Goal: Information Seeking & Learning: Learn about a topic

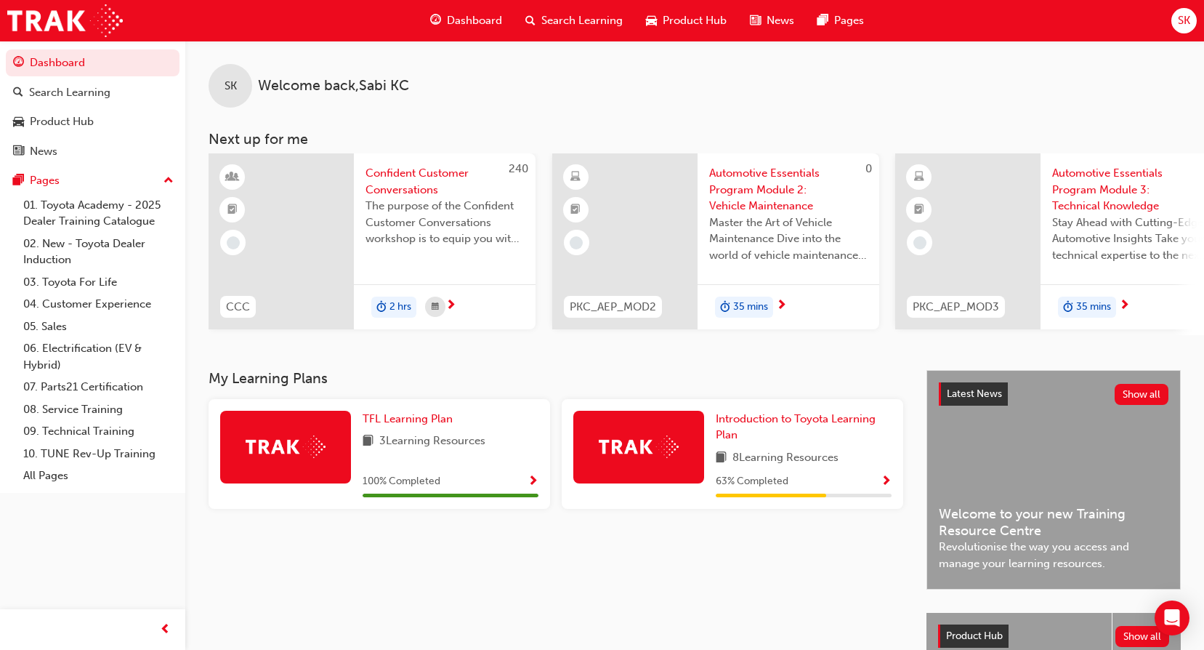
click at [799, 450] on div "Introduction to Toyota Learning Plan 8 Learning Resources 63 % Completed" at bounding box center [804, 454] width 176 height 86
click at [883, 482] on span "Show Progress" at bounding box center [886, 481] width 11 height 13
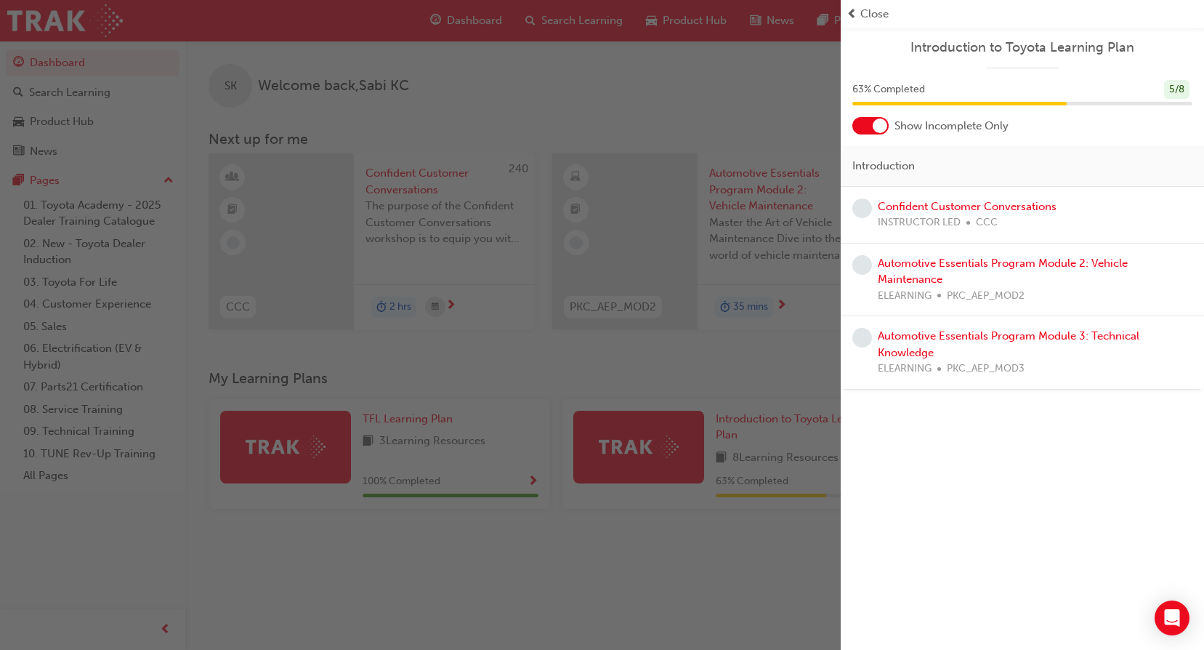
click at [695, 514] on div "button" at bounding box center [420, 325] width 841 height 650
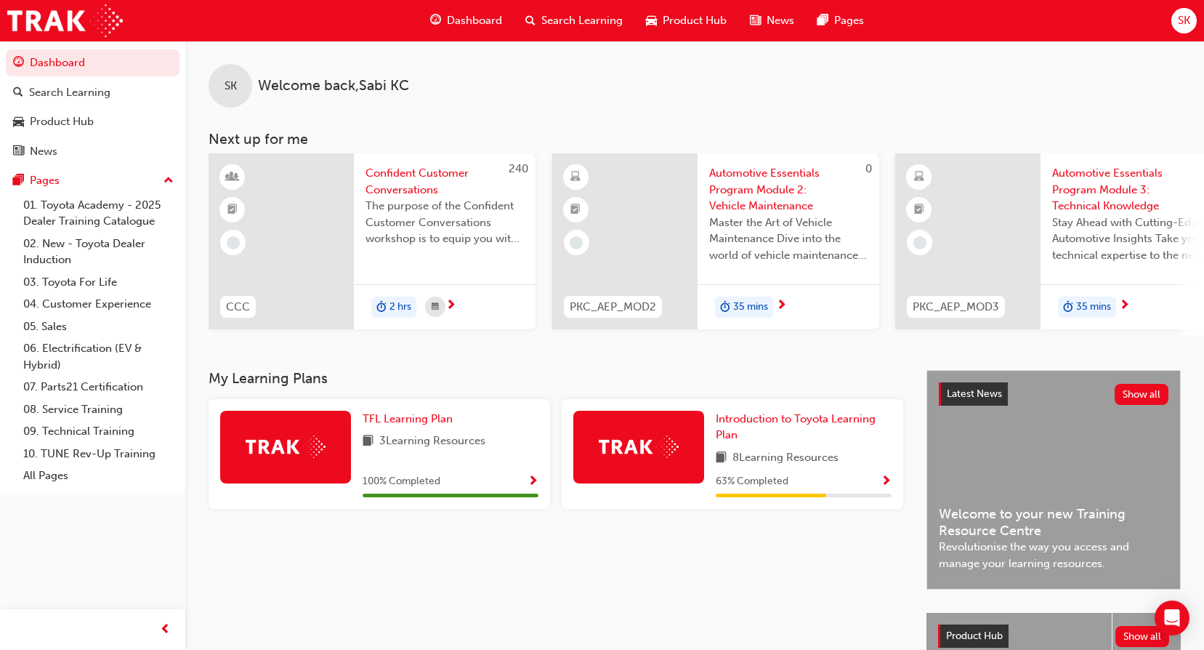
click at [591, 17] on span "Search Learning" at bounding box center [581, 20] width 81 height 17
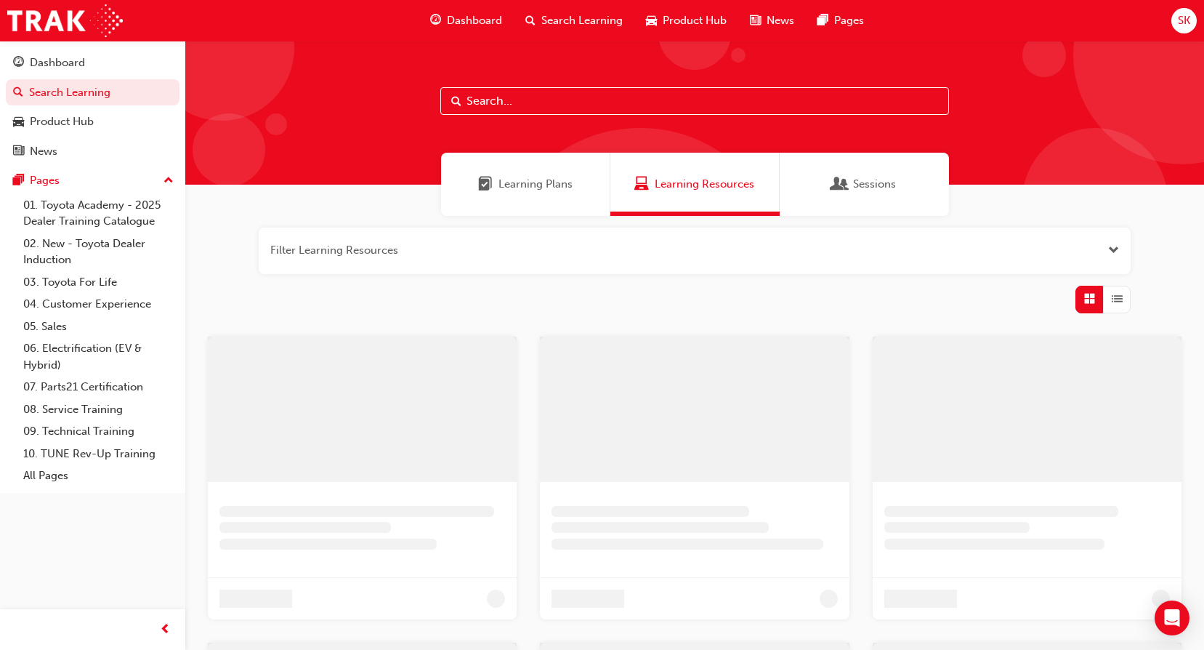
click at [584, 94] on input "text" at bounding box center [694, 101] width 509 height 28
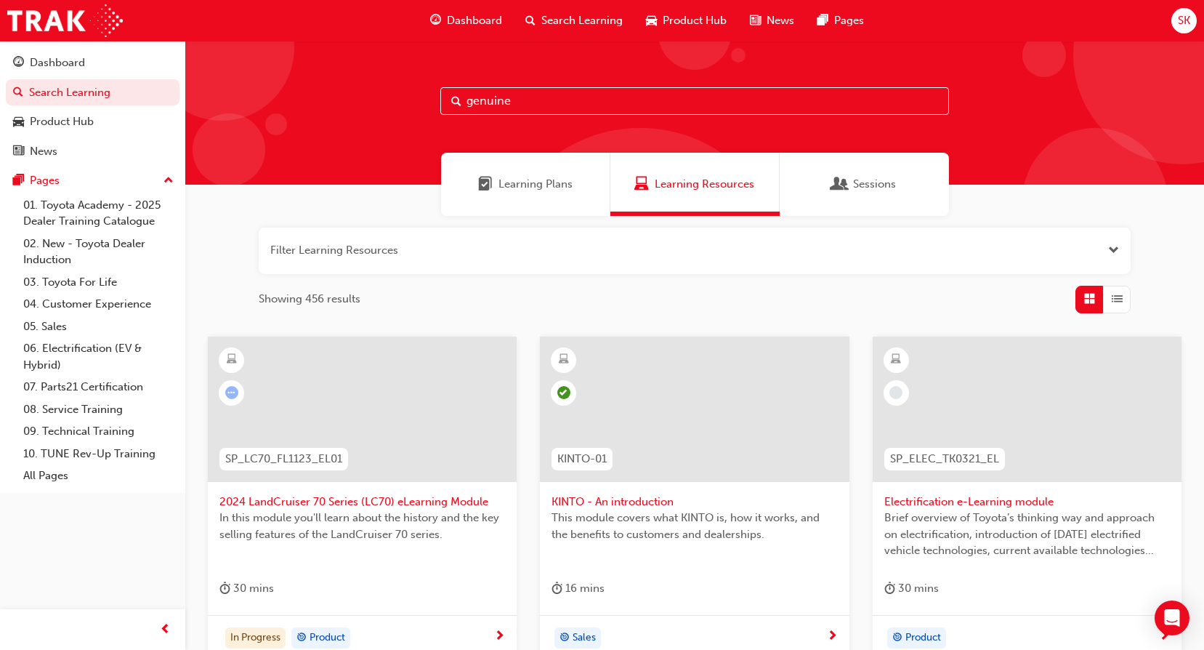
type input "genuine"
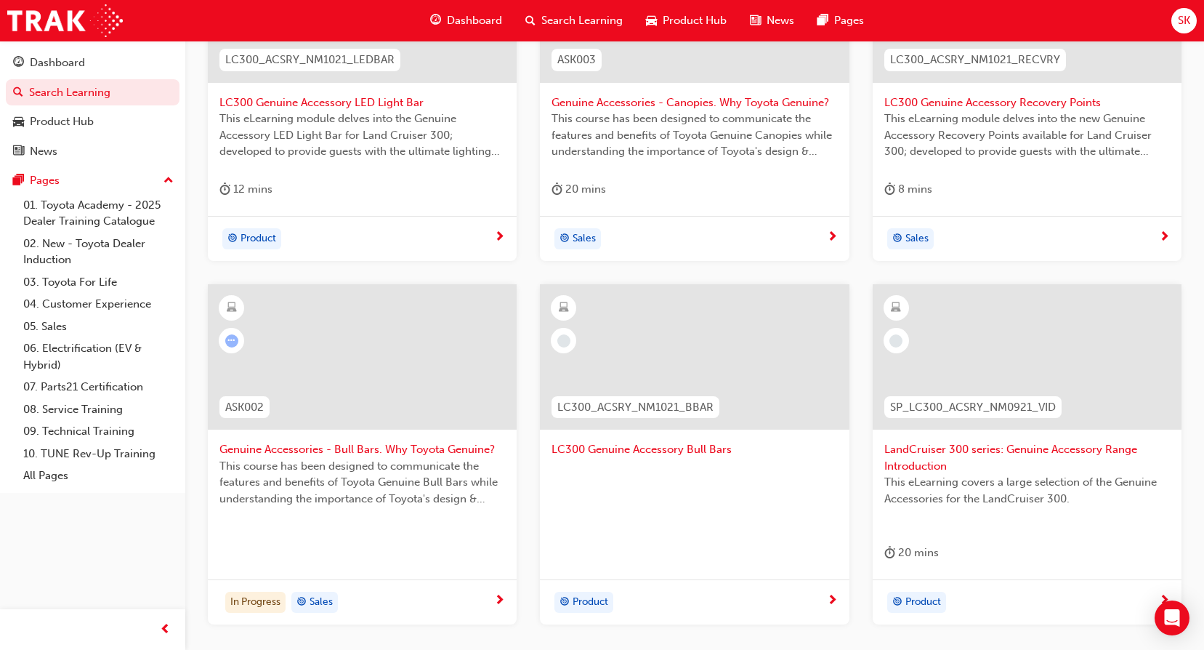
scroll to position [436, 0]
